Goal: Task Accomplishment & Management: Manage account settings

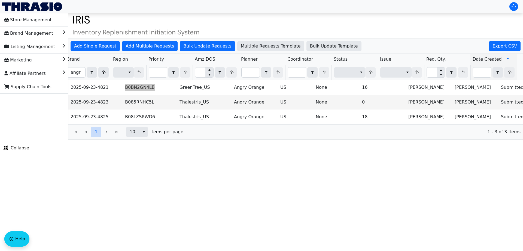
scroll to position [0, 167]
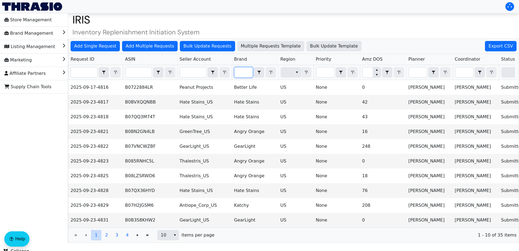
click at [246, 76] on input "Filter" at bounding box center [244, 72] width 18 height 10
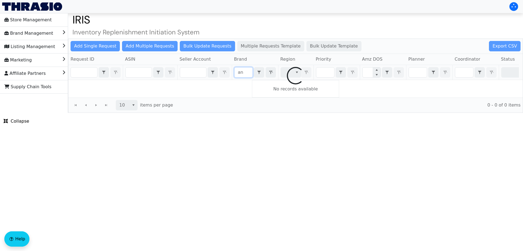
type input "a"
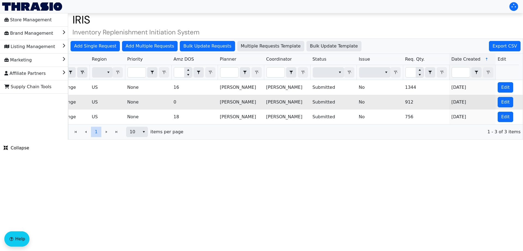
scroll to position [0, 220]
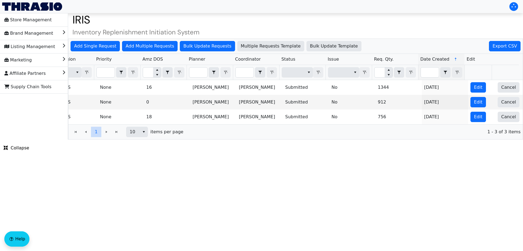
type input "angry"
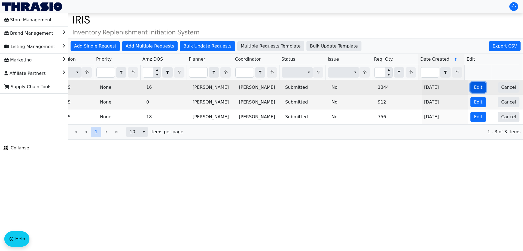
click at [476, 92] on button "Edit" at bounding box center [479, 87] width 16 height 10
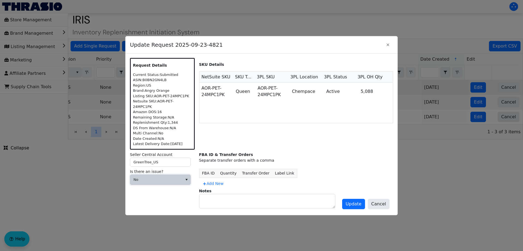
click at [153, 177] on span "No" at bounding box center [157, 179] width 46 height 5
click at [207, 181] on icon at bounding box center [205, 183] width 4 height 4
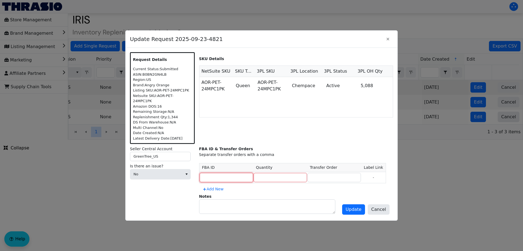
click at [219, 175] on input at bounding box center [226, 177] width 53 height 9
paste input "FBA191TW0MR6"
type input "FBA191TW0MR6"
type input "1344"
paste input "FBA191TW0MR6"
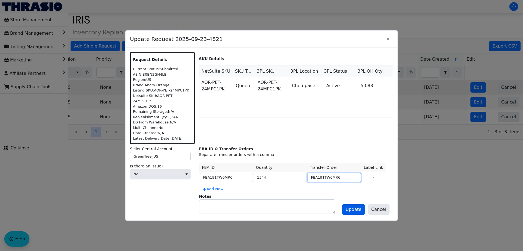
type input "FBA191TW0MR6"
click at [352, 206] on span "Update" at bounding box center [354, 209] width 16 height 7
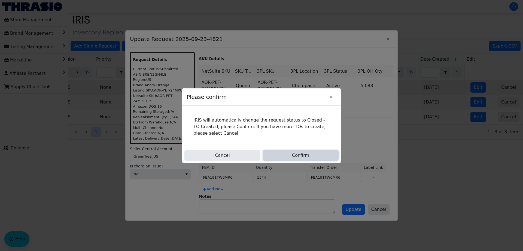
click at [296, 153] on button "Confirm" at bounding box center [301, 155] width 76 height 10
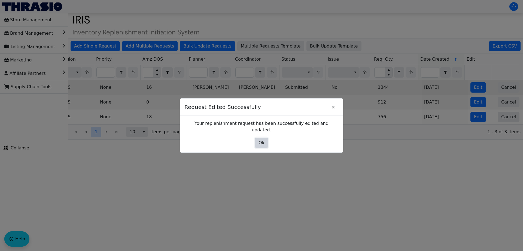
click at [263, 139] on span "Ok" at bounding box center [262, 142] width 6 height 7
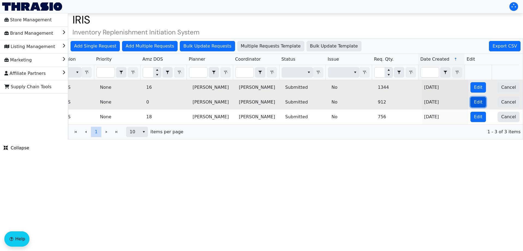
click at [474, 99] on span "Edit" at bounding box center [478, 102] width 8 height 7
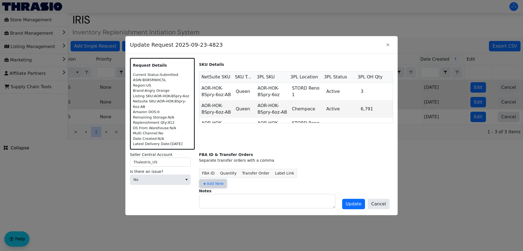
click at [207, 181] on span "Add New" at bounding box center [213, 183] width 21 height 6
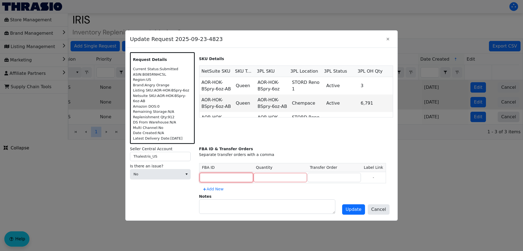
click at [217, 179] on input at bounding box center [226, 177] width 53 height 9
paste input "FBA191TW0MR6"
type input "FBA191TW0MR6"
type input "912"
paste input "FBA191TW0MR6"
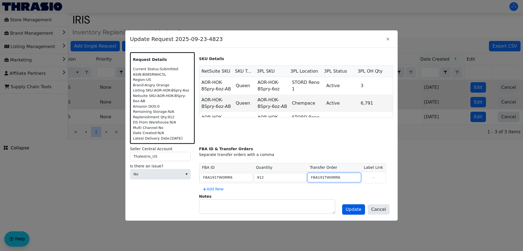
type input "FBA191TW0MR6"
click at [363, 214] on button "Update" at bounding box center [353, 209] width 23 height 10
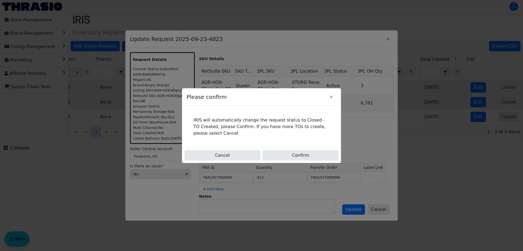
click at [298, 162] on div "Cancel Confirm" at bounding box center [261, 154] width 159 height 15
click at [294, 153] on button "Confirm" at bounding box center [301, 155] width 76 height 10
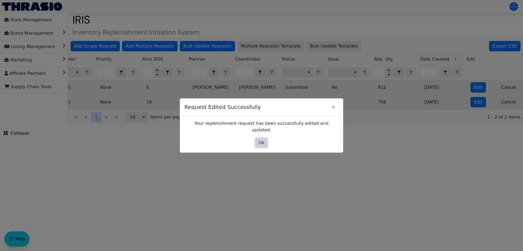
click at [261, 141] on span "Ok" at bounding box center [262, 142] width 6 height 7
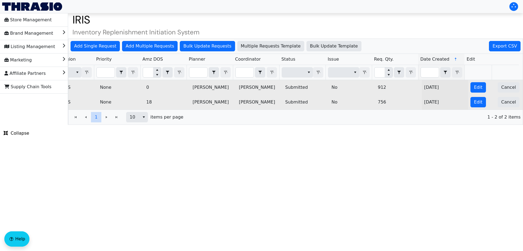
click at [469, 101] on td "Edit" at bounding box center [482, 102] width 27 height 15
click at [471, 101] on button "Edit" at bounding box center [479, 102] width 16 height 10
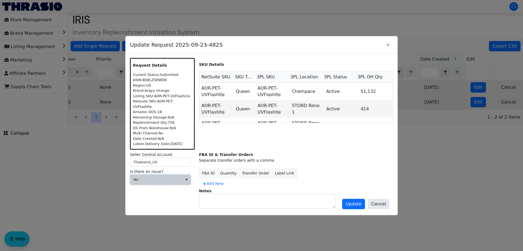
click at [161, 177] on span "No" at bounding box center [157, 179] width 46 height 5
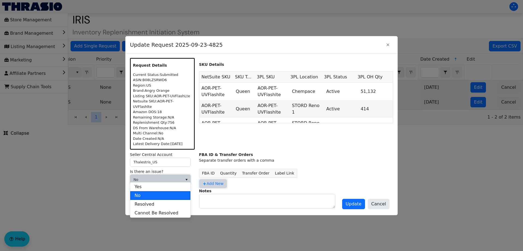
click at [215, 183] on span "Add New" at bounding box center [213, 183] width 21 height 6
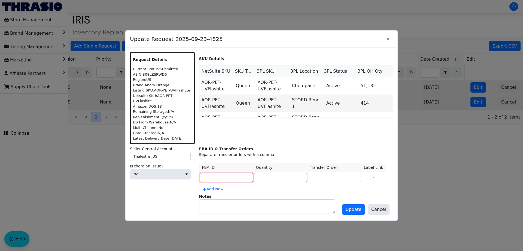
click at [213, 175] on input at bounding box center [226, 177] width 53 height 9
paste input "FBA191TW0MR6"
type input "FBA191TW0MR6"
type input "756"
paste input "FBA191TW0MR6"
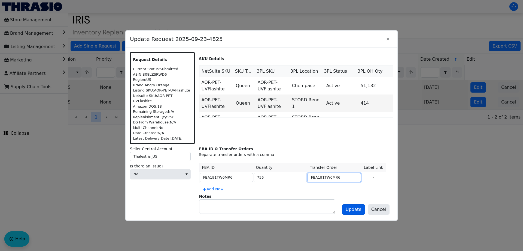
type input "FBA191TW0MR6"
click at [358, 209] on span "Update" at bounding box center [354, 209] width 16 height 7
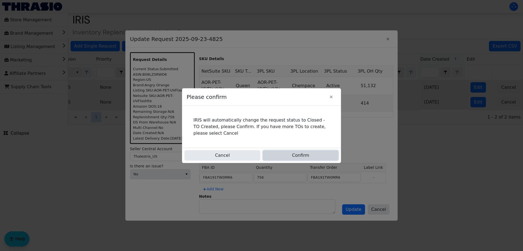
click at [297, 153] on button "Confirm" at bounding box center [301, 155] width 76 height 10
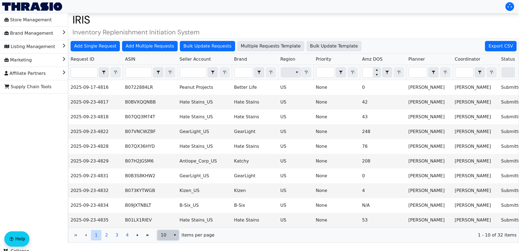
click at [166, 237] on span "10" at bounding box center [164, 234] width 7 height 7
click at [166, 224] on li "50" at bounding box center [168, 220] width 21 height 9
